Goal: Use online tool/utility: Utilize a website feature to perform a specific function

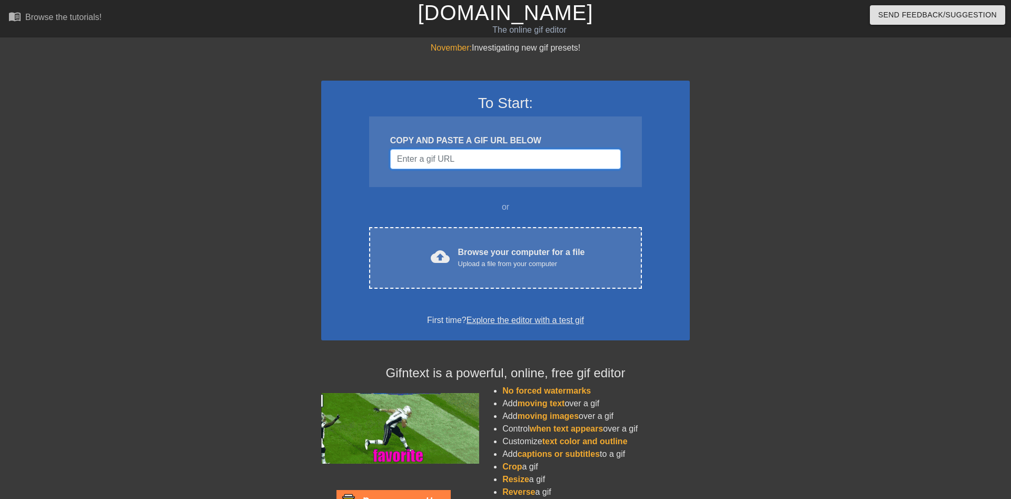
click at [529, 162] on input "Username" at bounding box center [505, 159] width 231 height 20
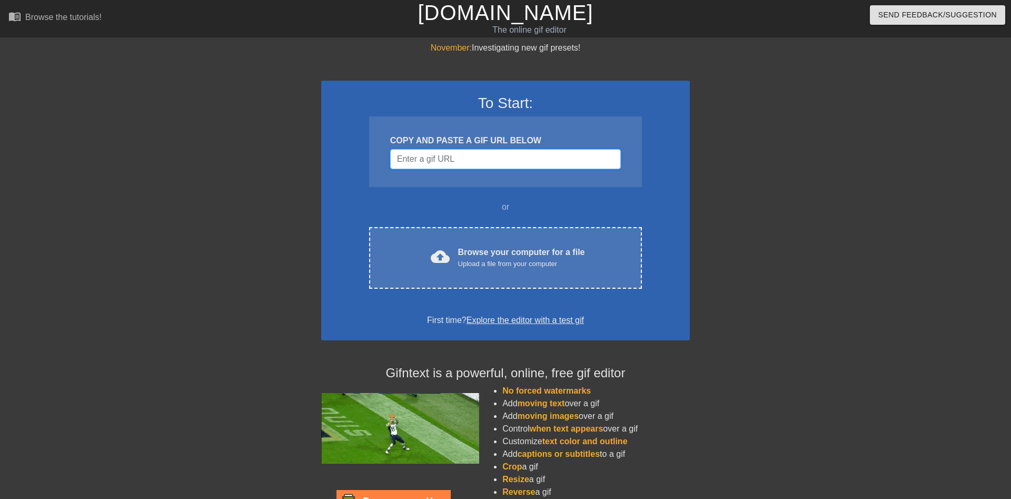
paste input "https://tenor.com/view/bloodhound-gang-fat-guy-eating-easy-gif-11212129"
type input "https://tenor.com/view/bloodhound-gang-fat-guy-eating-easy-gif-11212129"
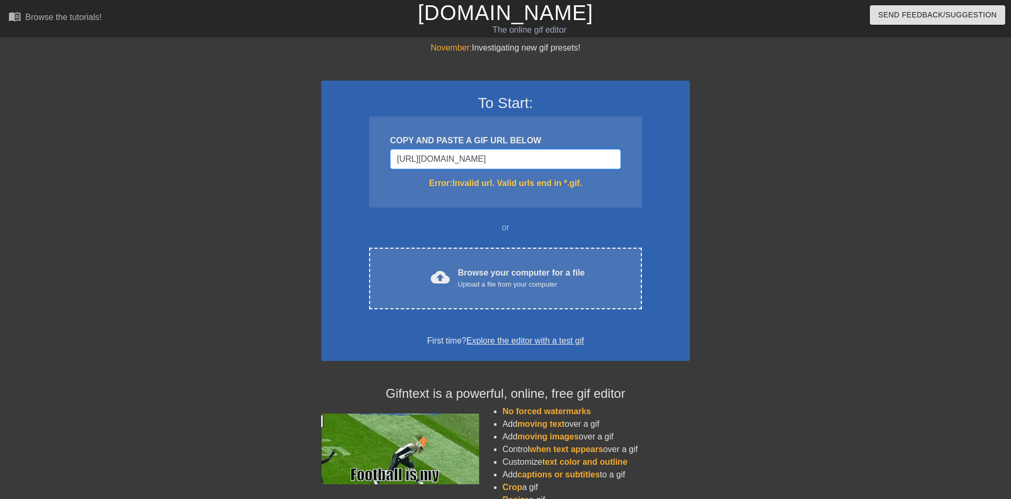
drag, startPoint x: 613, startPoint y: 160, endPoint x: 270, endPoint y: 182, distance: 344.0
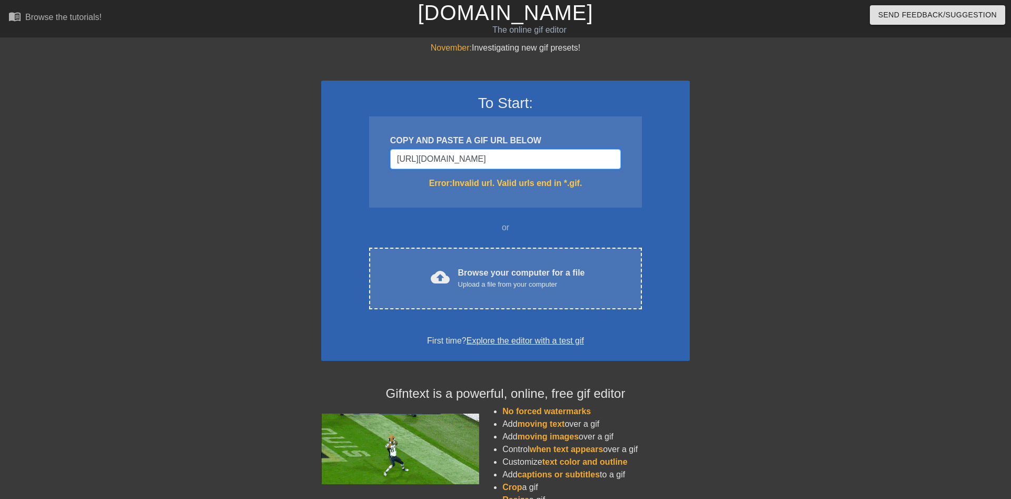
click at [390, 169] on input "https://tenor.com/view/bloodhound-gang-fat-guy-eating-easy-gif-11212129" at bounding box center [505, 159] width 231 height 20
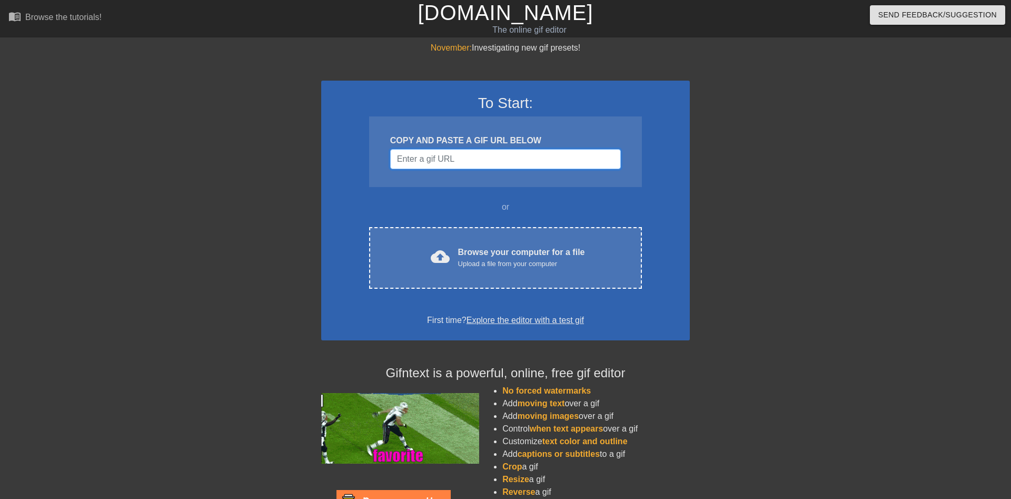
click at [597, 161] on input "Username" at bounding box center [505, 159] width 231 height 20
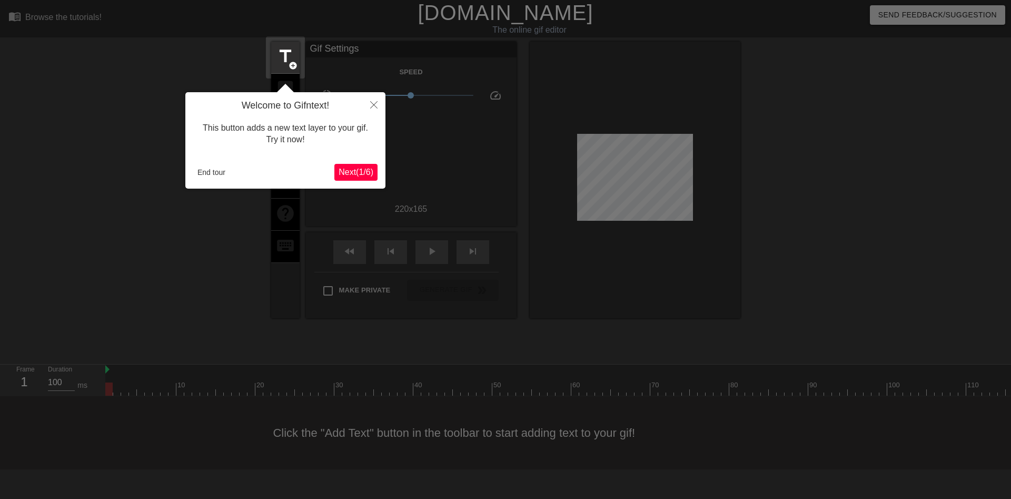
click at [349, 170] on span "Next ( 1 / 6 )" at bounding box center [356, 171] width 35 height 9
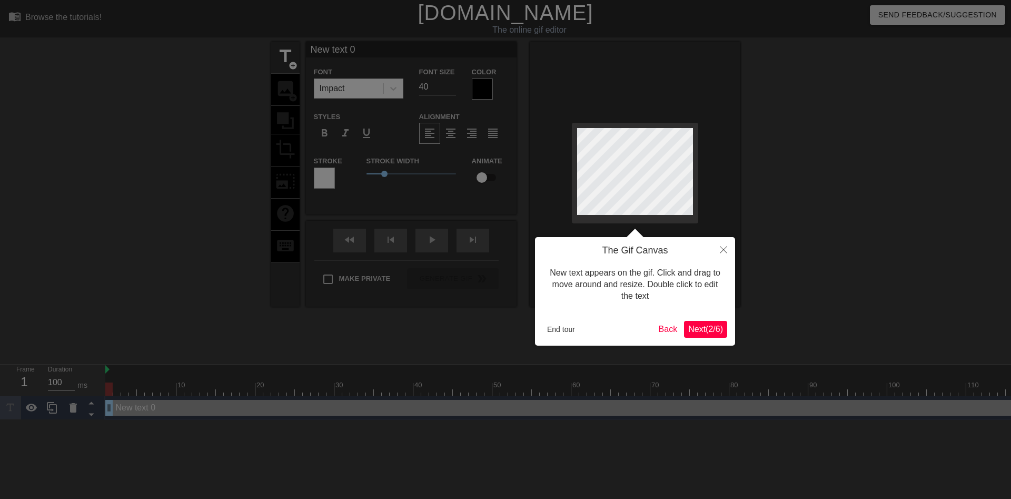
click at [705, 333] on span "Next ( 2 / 6 )" at bounding box center [705, 328] width 35 height 9
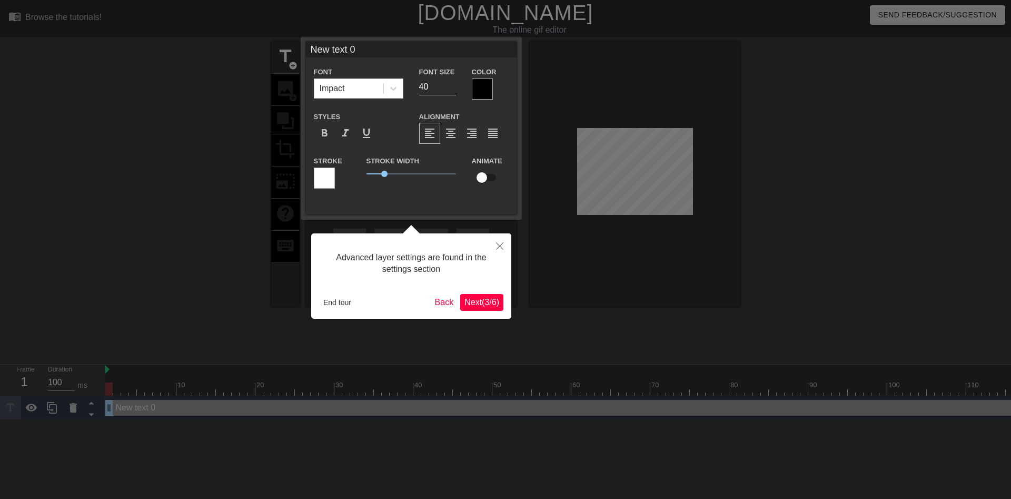
click at [489, 303] on span "Next ( 3 / 6 )" at bounding box center [481, 302] width 35 height 9
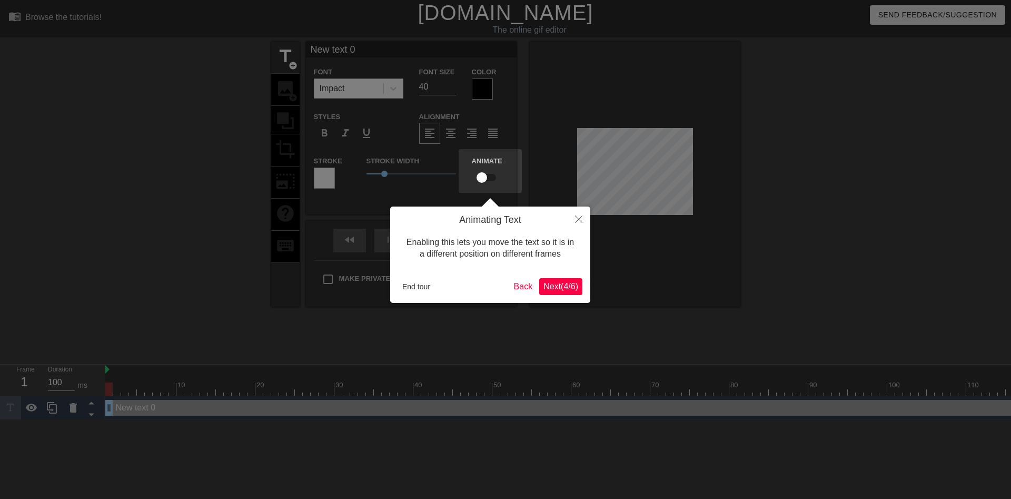
click at [559, 288] on span "Next ( 4 / 6 )" at bounding box center [560, 286] width 35 height 9
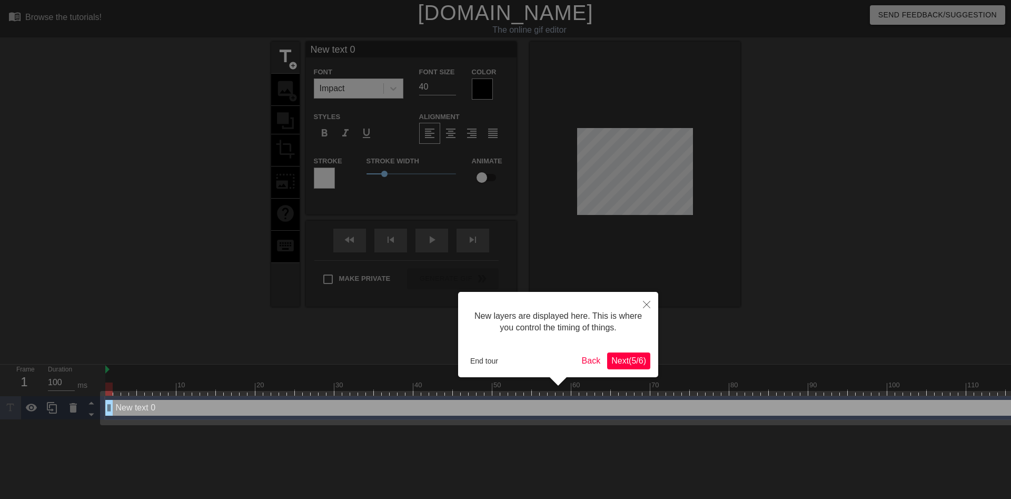
click at [627, 356] on span "Next ( 5 / 6 )" at bounding box center [628, 360] width 35 height 9
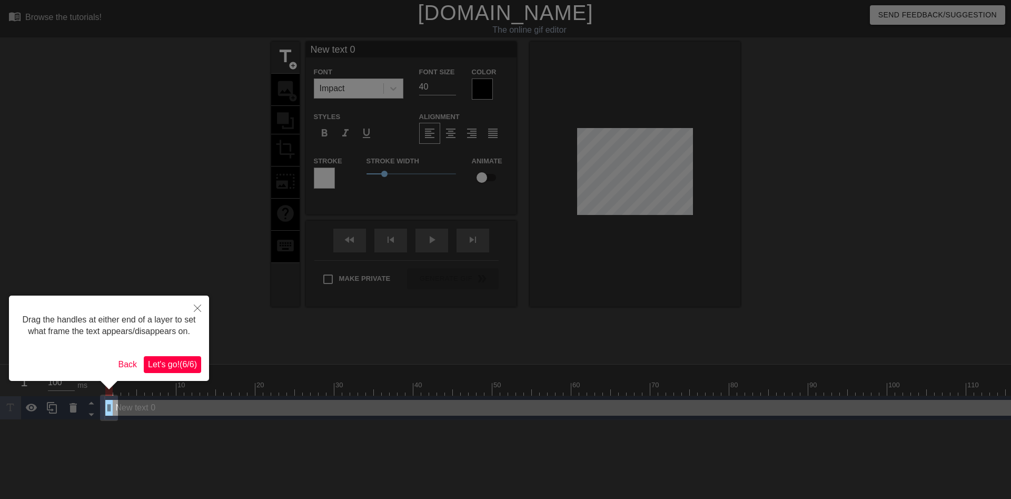
click at [177, 362] on span "Let's go! ( 6 / 6 )" at bounding box center [172, 364] width 49 height 9
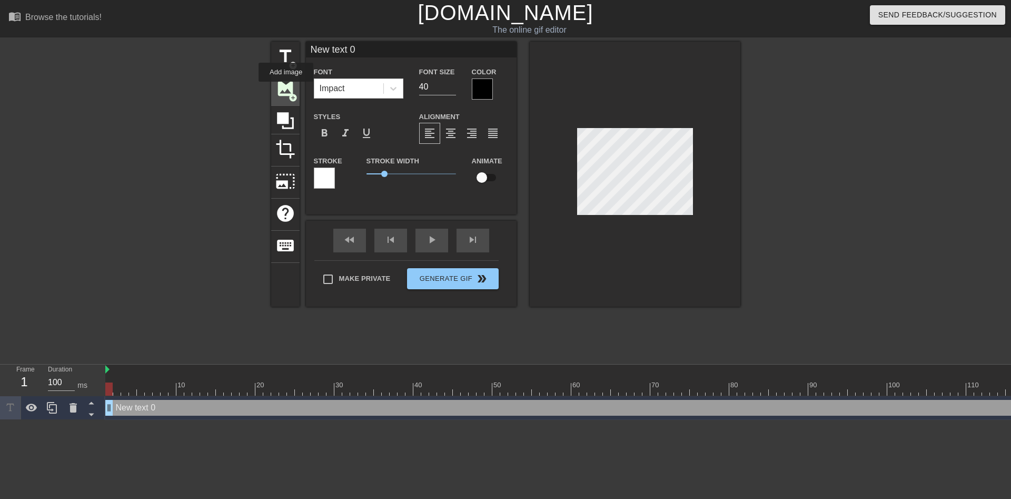
click at [286, 89] on span "image" at bounding box center [285, 88] width 20 height 20
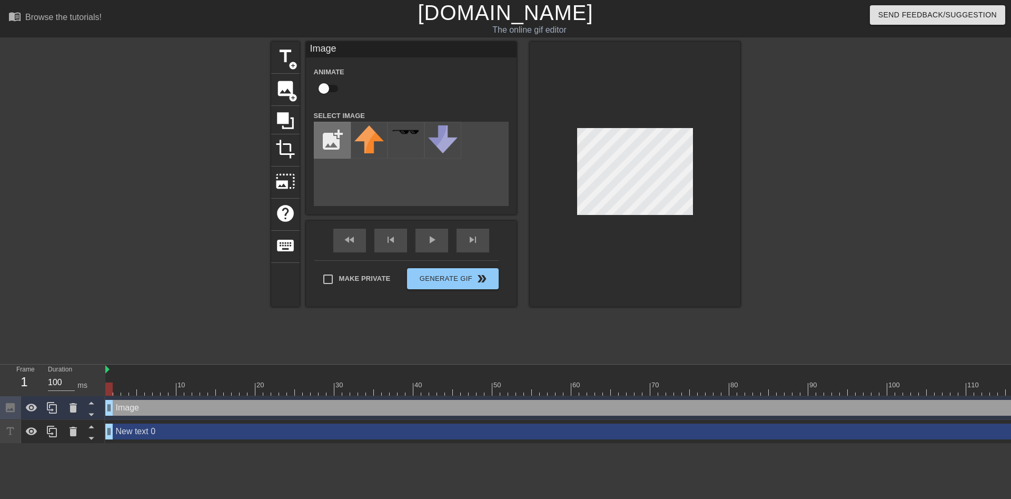
click at [338, 146] on input "file" at bounding box center [332, 140] width 36 height 36
type input "C:\fakepath\lmao troll.png"
click at [383, 136] on img at bounding box center [368, 140] width 29 height 31
click at [419, 235] on div "fast_rewind skip_previous play_arrow skip_next" at bounding box center [411, 240] width 172 height 39
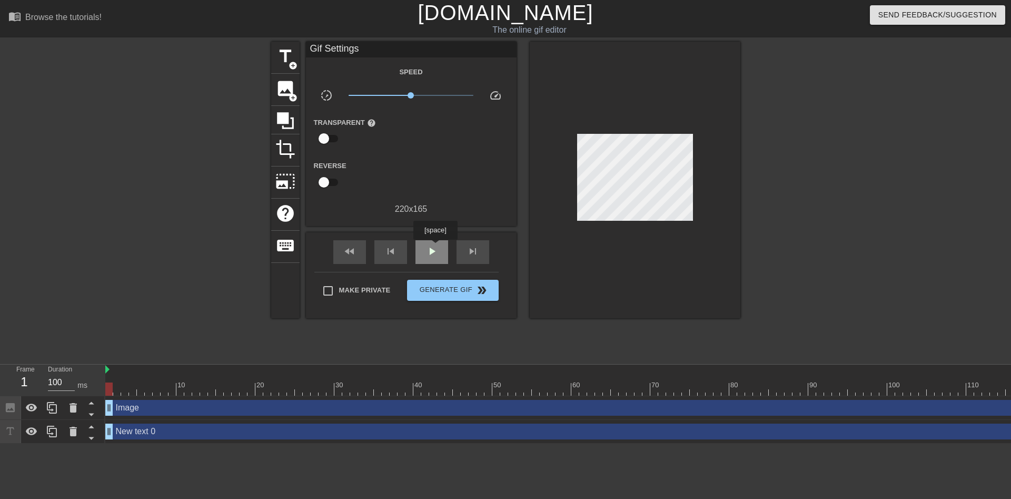
click at [435, 247] on span "play_arrow" at bounding box center [431, 251] width 13 height 13
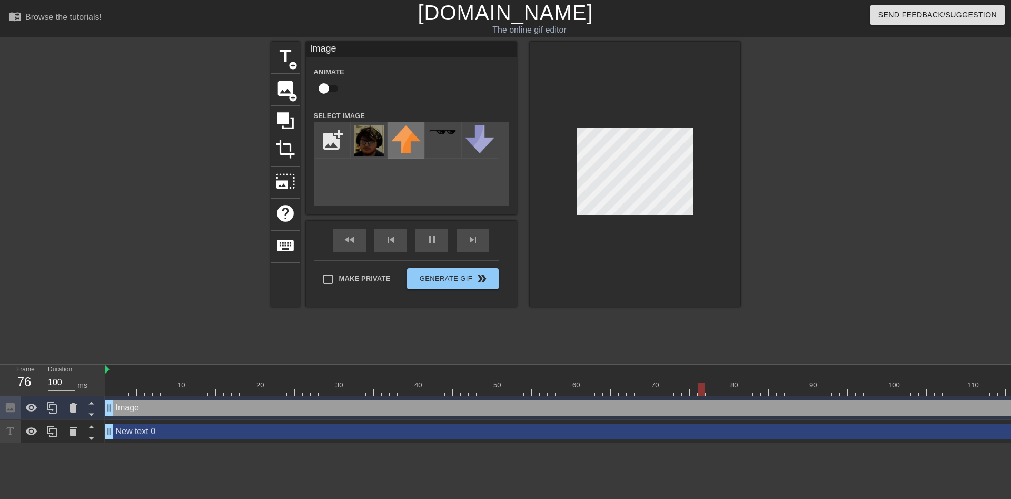
click at [408, 150] on img at bounding box center [405, 139] width 29 height 28
click at [490, 144] on img at bounding box center [479, 139] width 29 height 28
click at [384, 151] on div at bounding box center [369, 140] width 37 height 37
click at [423, 239] on div "fast_rewind skip_previous pause skip_next" at bounding box center [411, 240] width 172 height 39
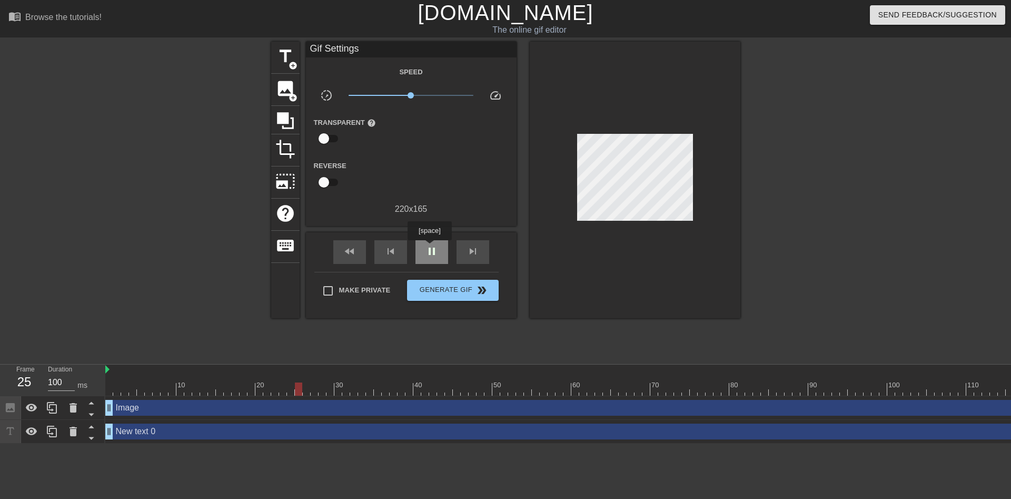
click at [429, 248] on span "pause" at bounding box center [431, 251] width 13 height 13
click at [284, 126] on icon at bounding box center [285, 120] width 17 height 17
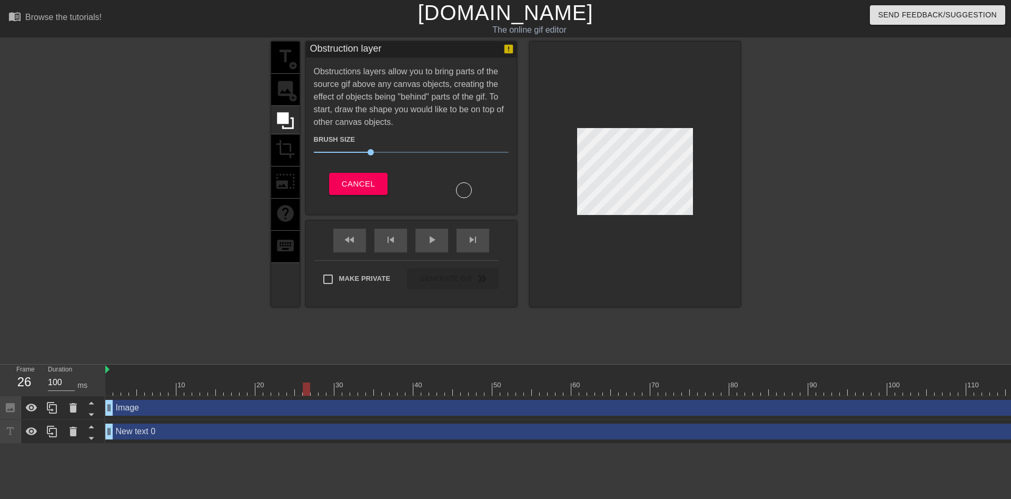
click at [283, 147] on div "title add_circle image add_circle crop photo_size_select_large help keyboard" at bounding box center [285, 174] width 28 height 265
click at [357, 184] on span "Cancel" at bounding box center [358, 184] width 33 height 14
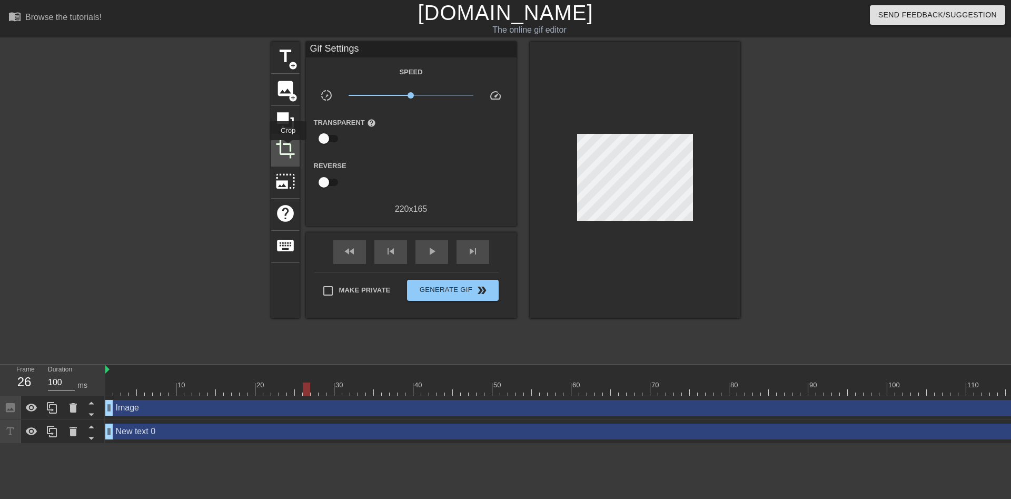
click at [288, 146] on span "crop" at bounding box center [285, 149] width 20 height 20
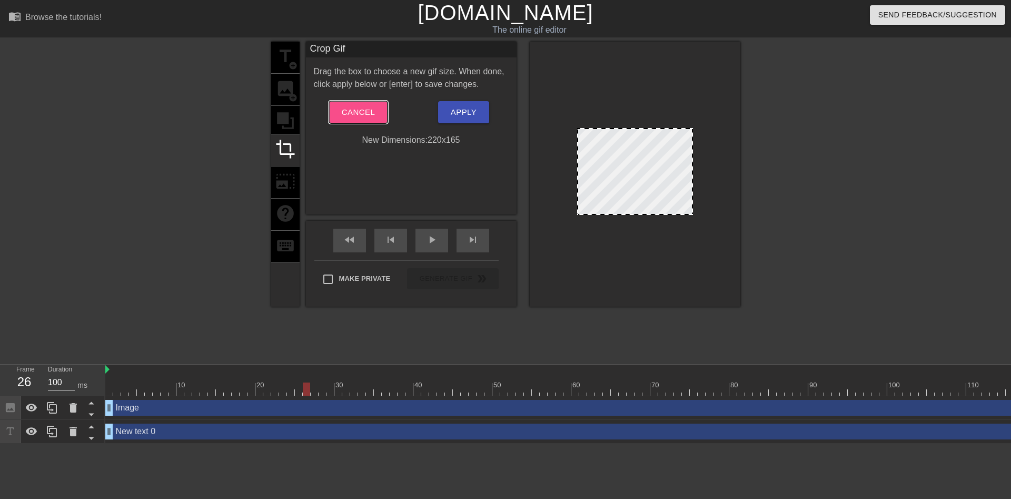
click at [360, 115] on span "Cancel" at bounding box center [358, 112] width 33 height 14
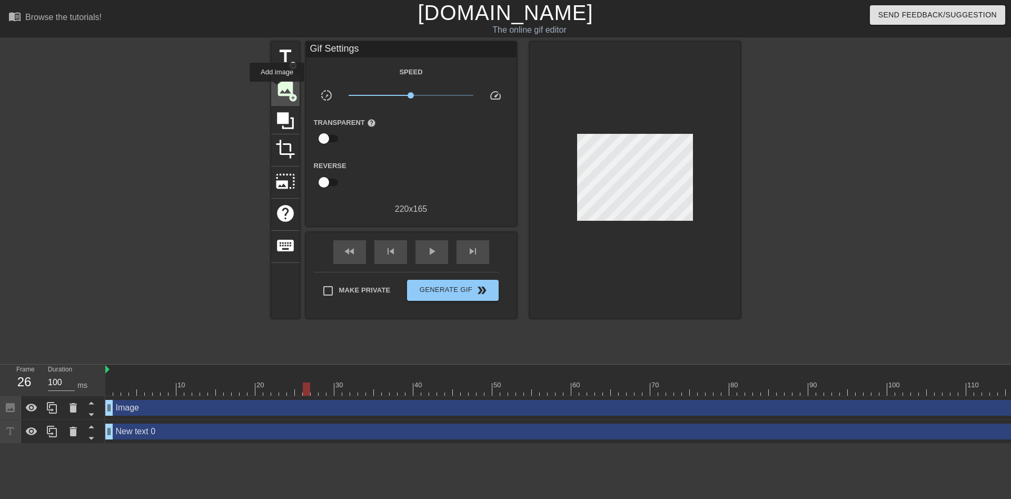
click at [277, 89] on span "image" at bounding box center [285, 88] width 20 height 20
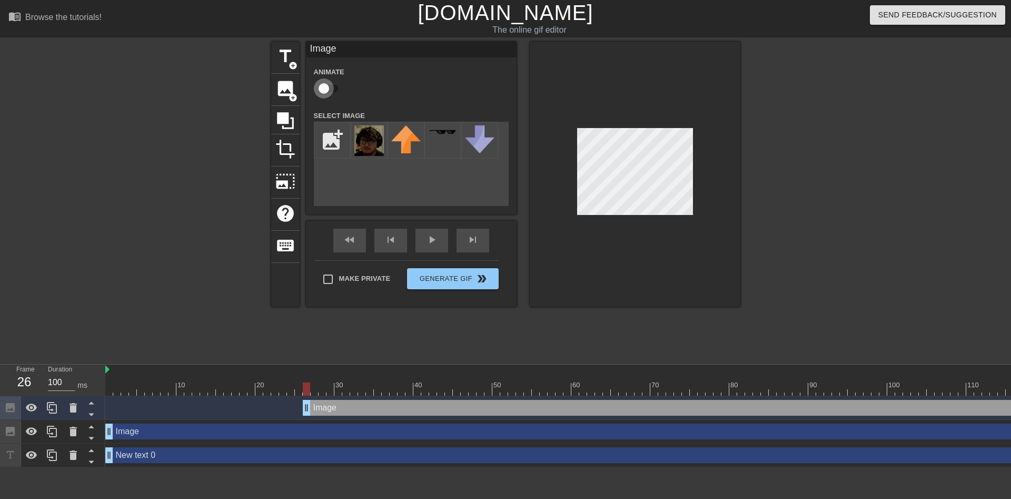
click at [328, 87] on input "checkbox" at bounding box center [324, 88] width 60 height 20
checkbox input "true"
click at [364, 147] on img at bounding box center [368, 140] width 29 height 31
click at [431, 235] on div "fast_rewind skip_previous play_arrow skip_next" at bounding box center [411, 240] width 172 height 39
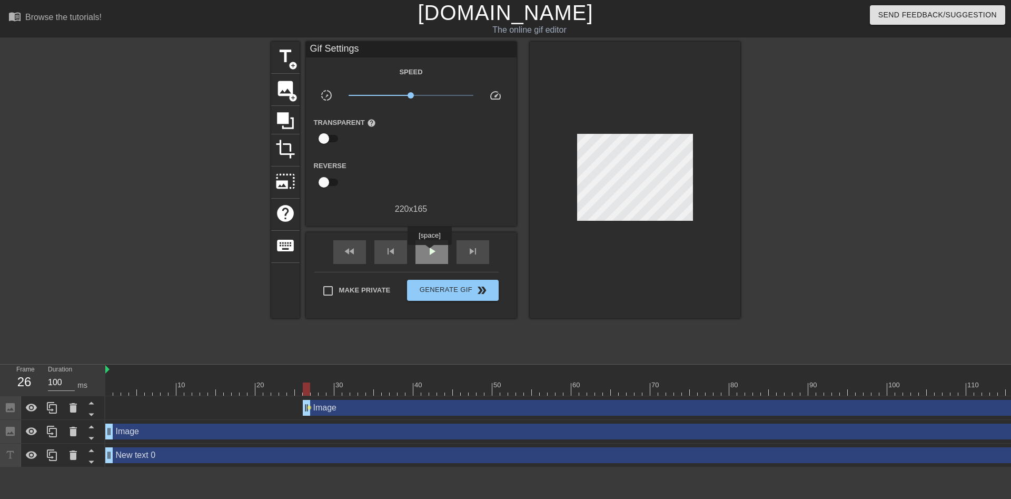
click at [429, 252] on span "play_arrow" at bounding box center [431, 251] width 13 height 13
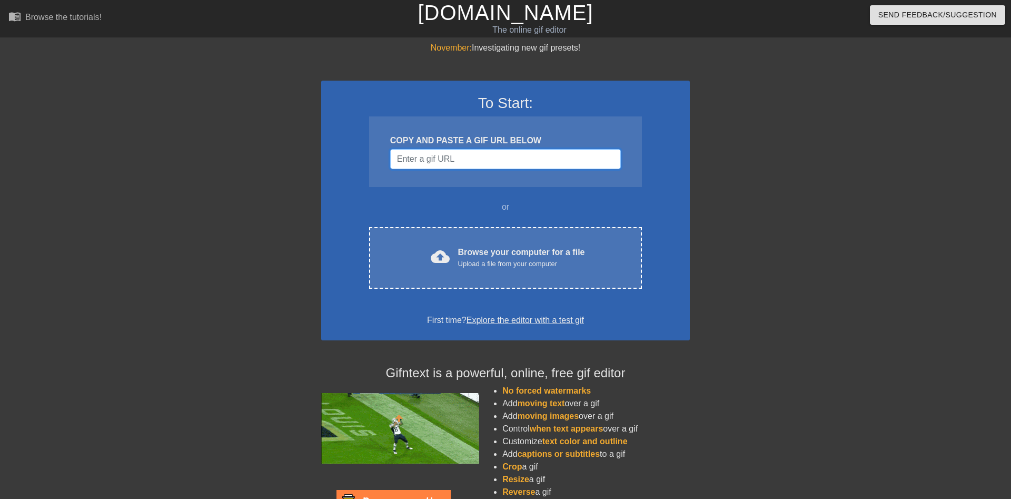
click at [445, 161] on input "Username" at bounding box center [505, 159] width 231 height 20
paste input "[URL][DOMAIN_NAME]"
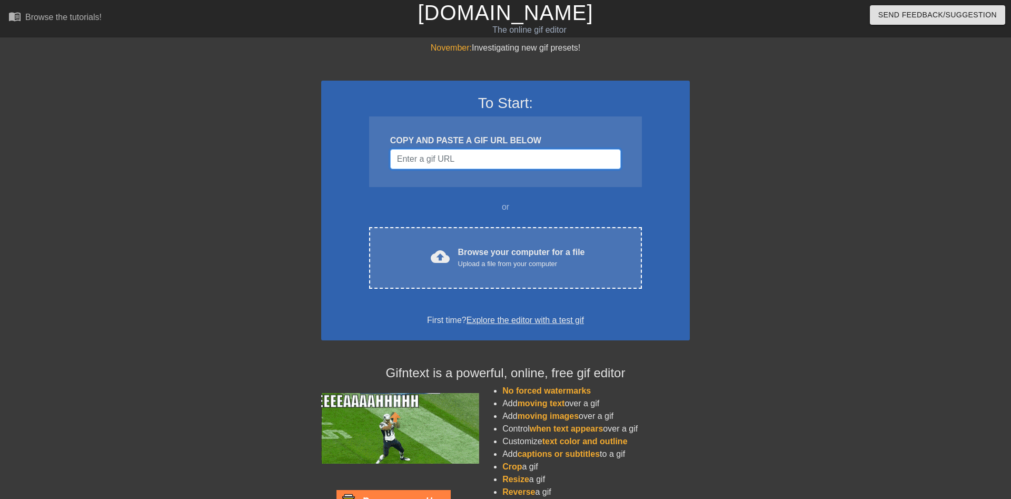
type input "[URL][DOMAIN_NAME]"
